Goal: Task Accomplishment & Management: Use online tool/utility

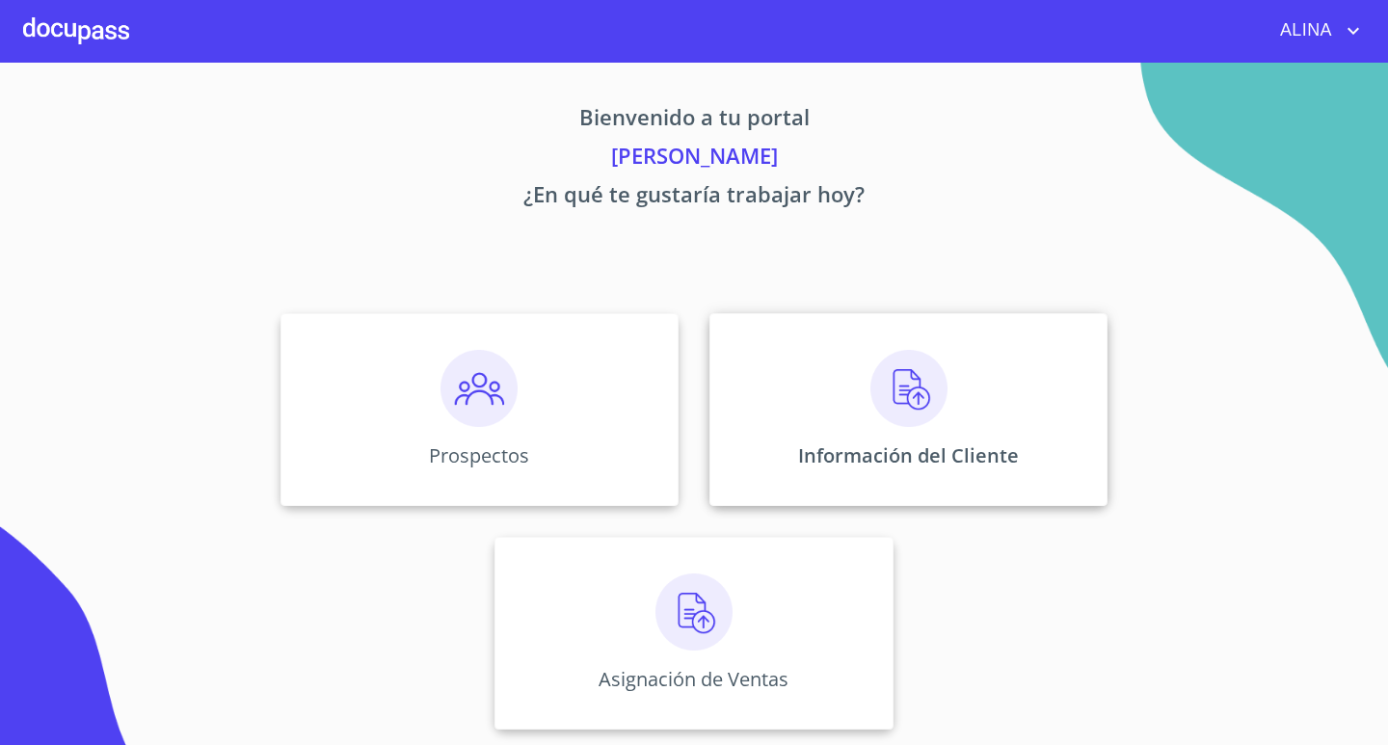
click at [765, 404] on div "Información del Cliente" at bounding box center [908, 409] width 398 height 193
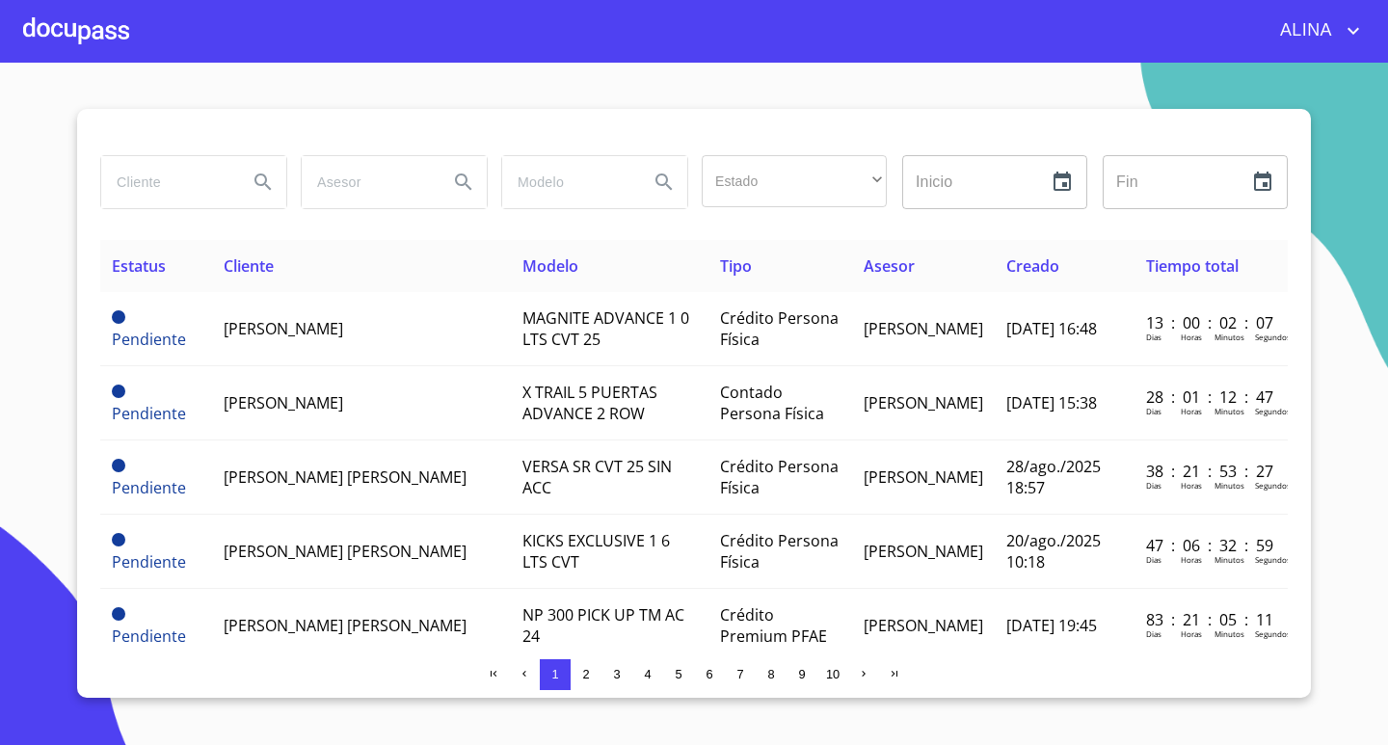
click at [193, 186] on input "search" at bounding box center [166, 182] width 131 height 52
type input "[PERSON_NAME]"
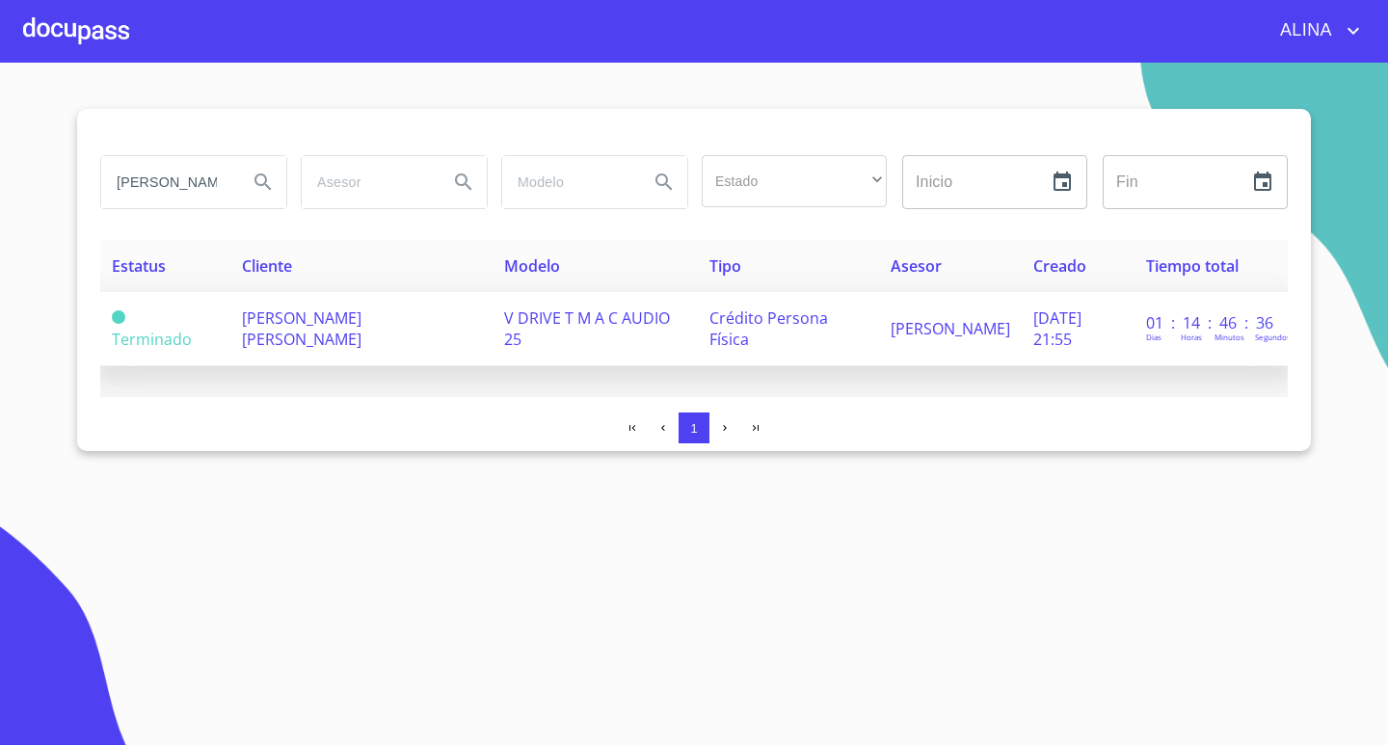
click at [322, 305] on td "[PERSON_NAME] [PERSON_NAME]" at bounding box center [361, 329] width 262 height 74
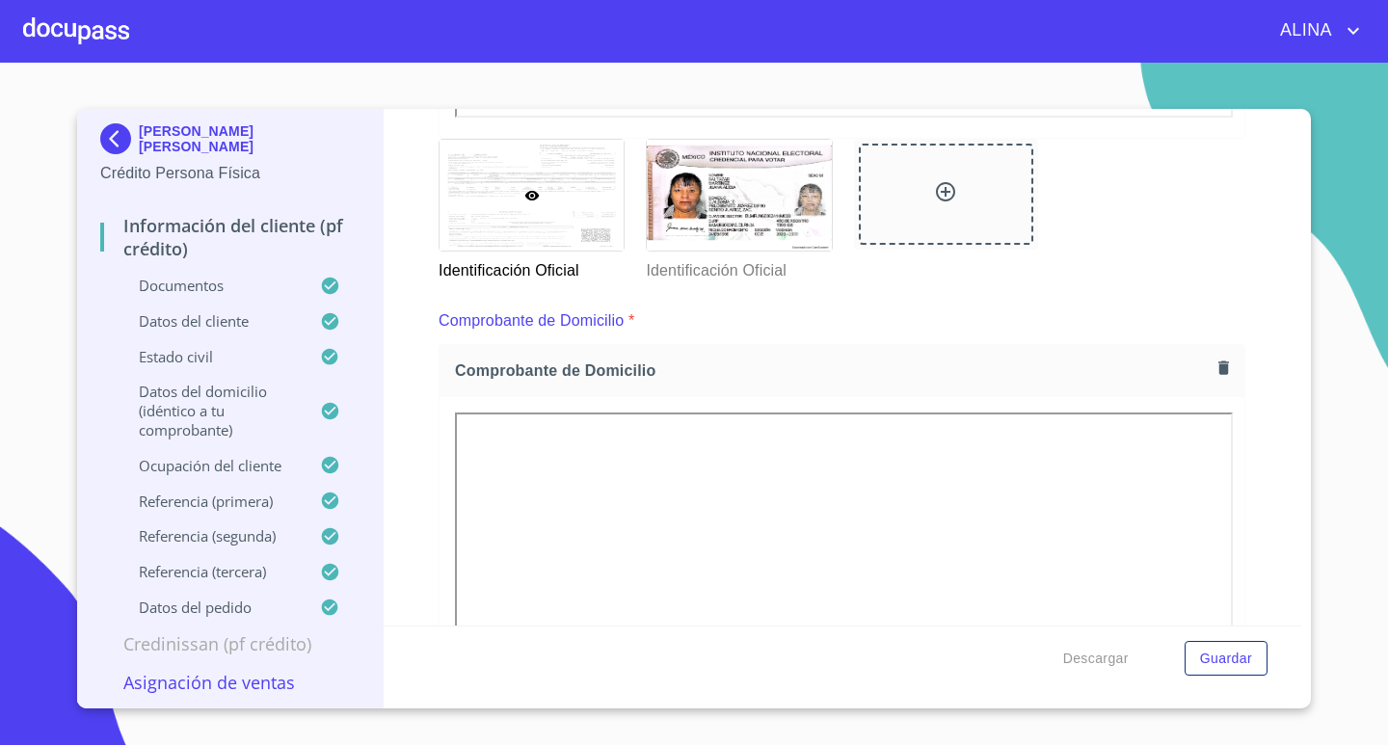
scroll to position [867, 0]
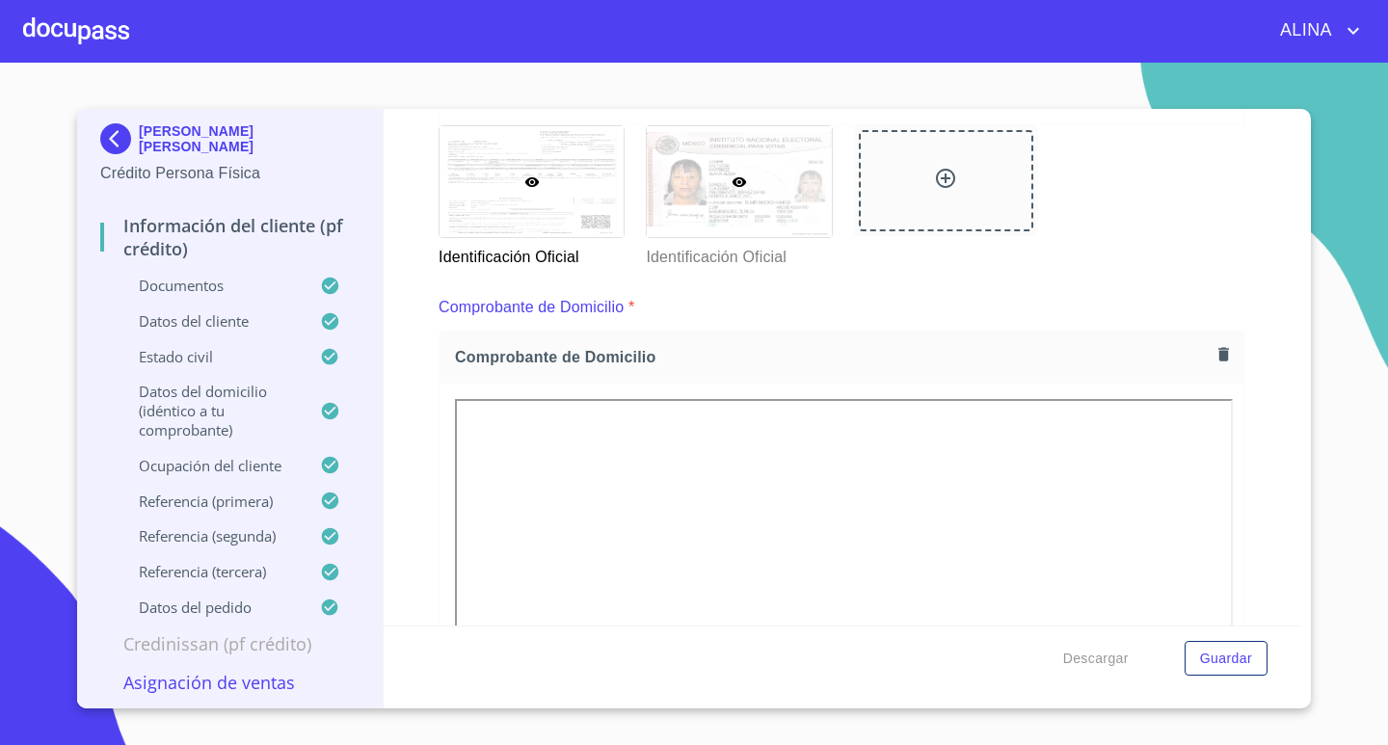
click at [724, 187] on div at bounding box center [739, 181] width 184 height 111
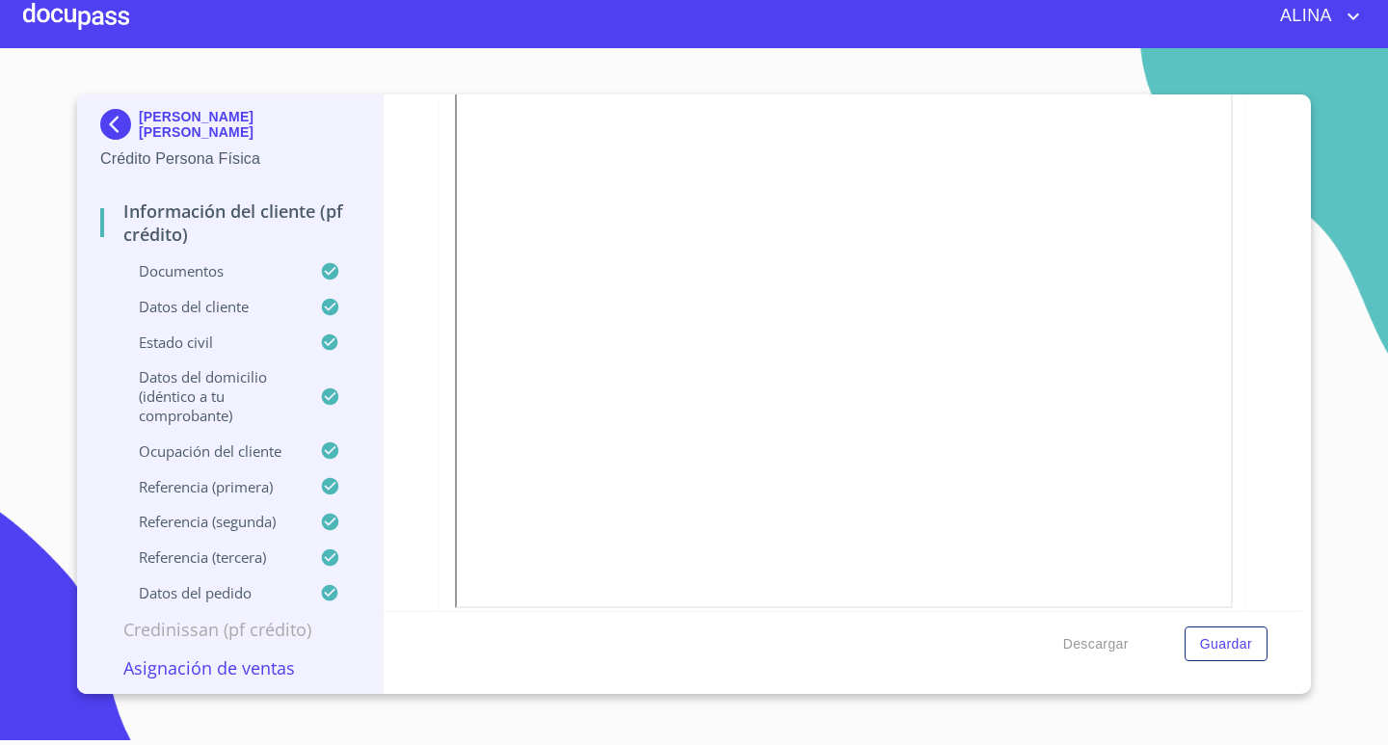
scroll to position [721, 0]
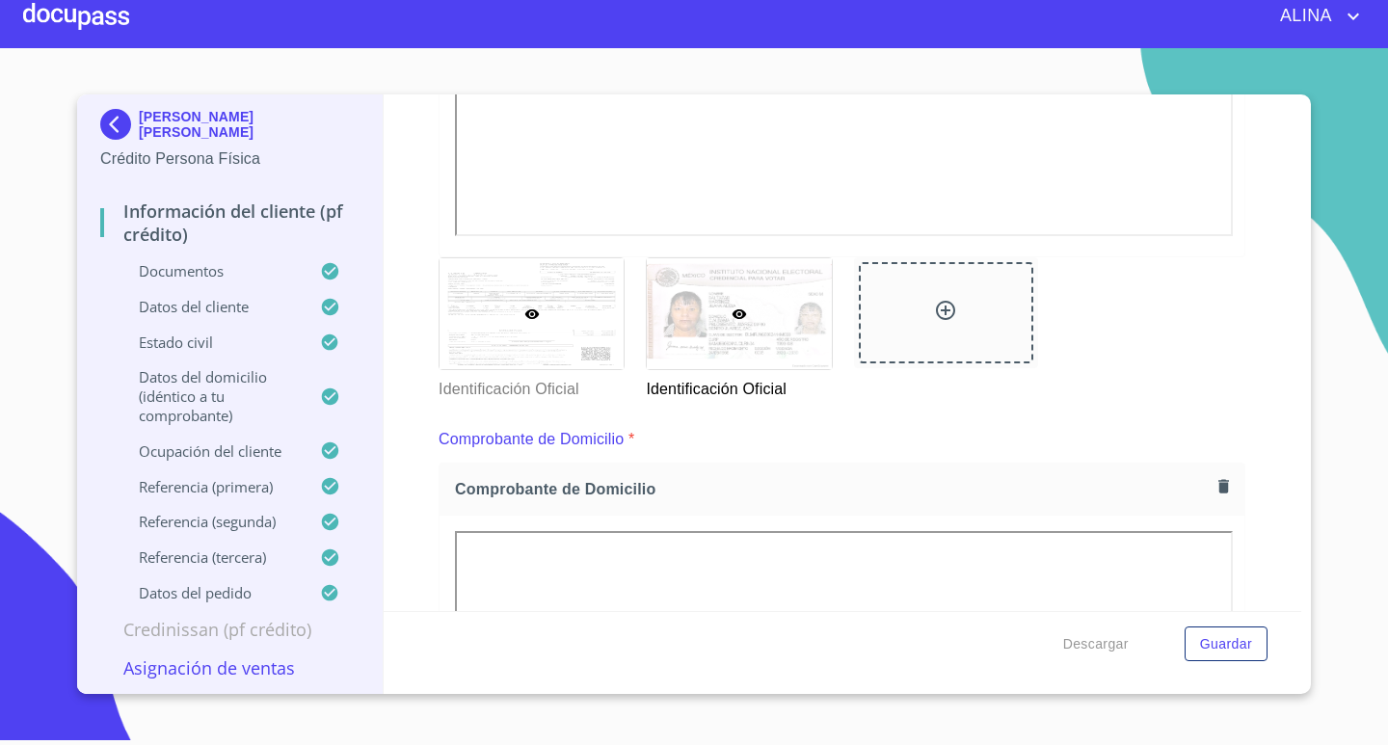
click at [584, 307] on div at bounding box center [531, 313] width 184 height 111
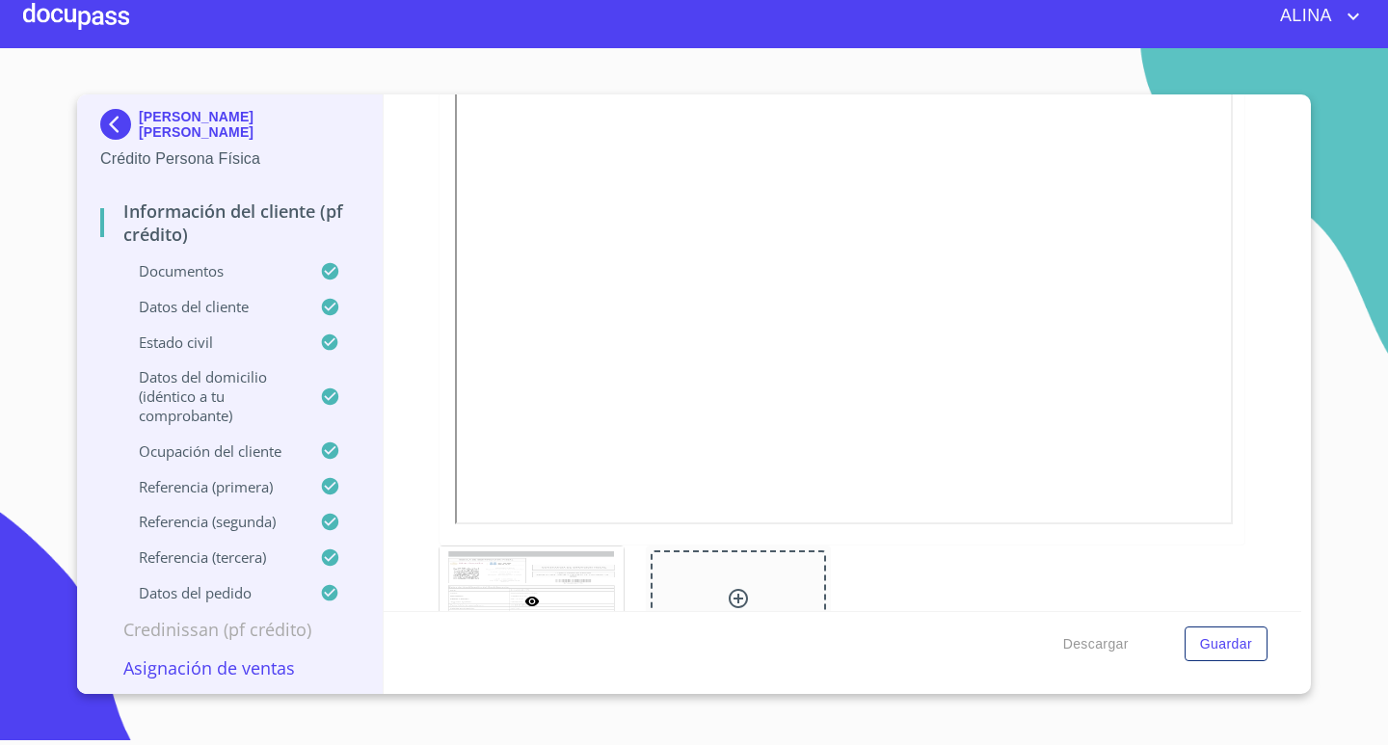
scroll to position [5435, 0]
